Goal: Task Accomplishment & Management: Use online tool/utility

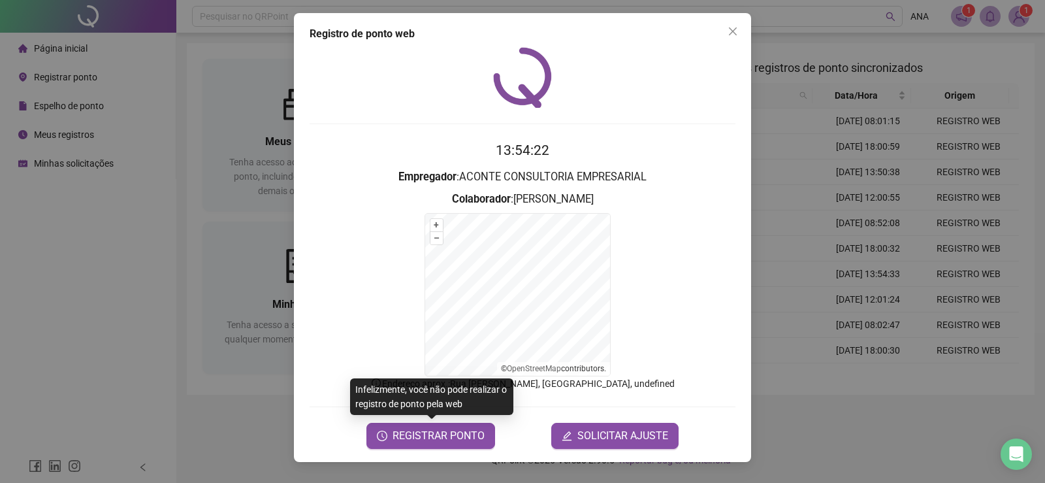
click at [456, 437] on span "REGISTRAR PONTO" at bounding box center [438, 436] width 92 height 16
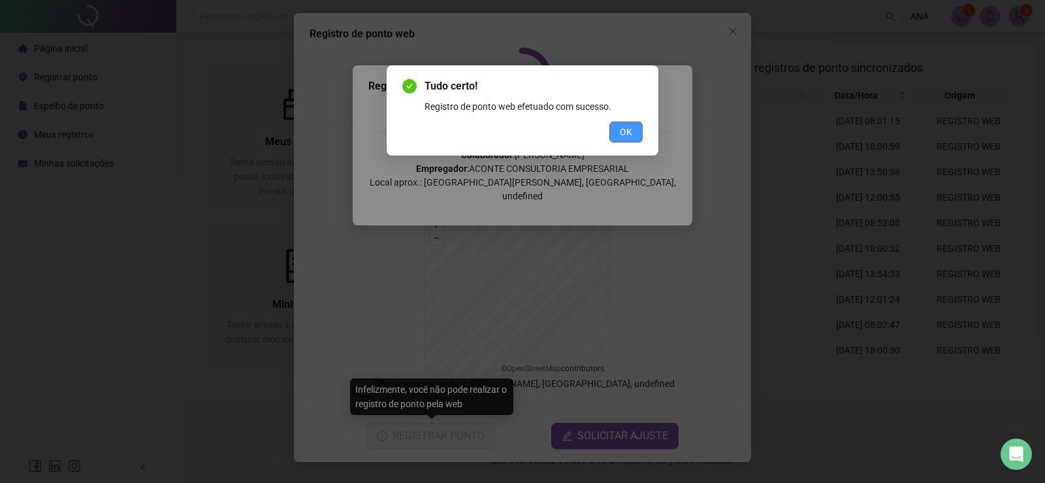
click at [620, 134] on button "OK" at bounding box center [625, 131] width 33 height 21
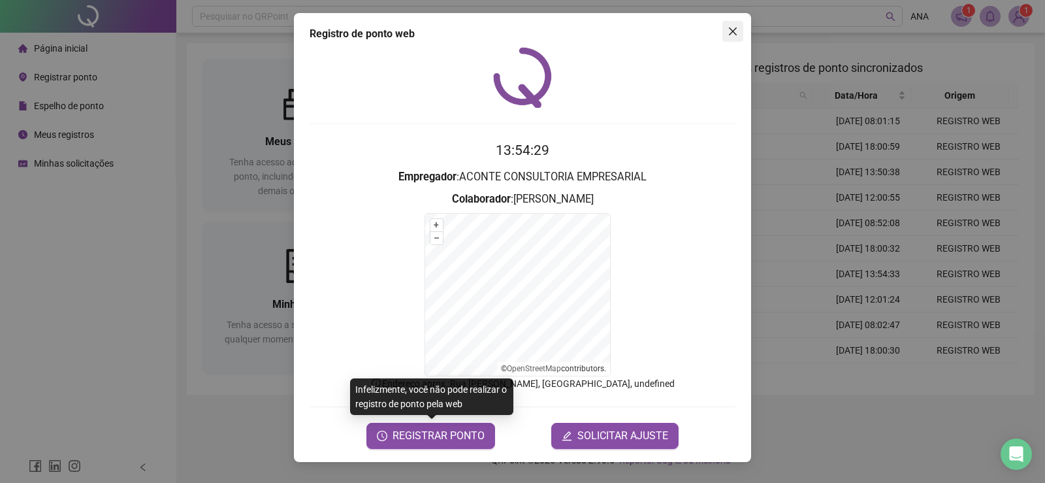
click at [733, 35] on icon "close" at bounding box center [732, 31] width 10 height 10
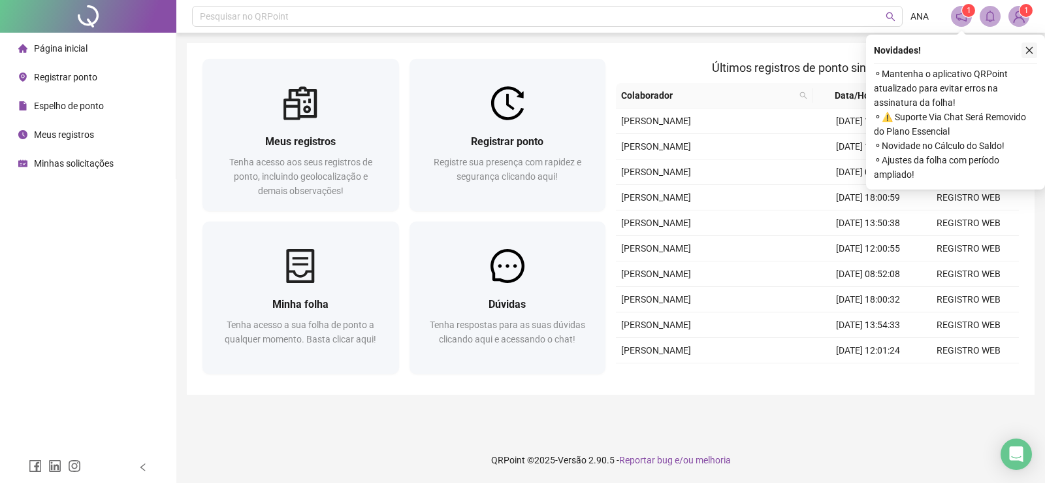
click at [1026, 51] on icon "close" at bounding box center [1028, 50] width 9 height 9
